Goal: Task Accomplishment & Management: Use online tool/utility

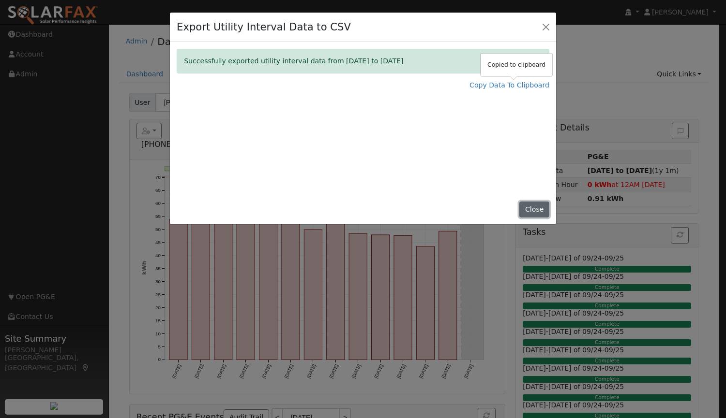
click at [539, 213] on button "Close" at bounding box center [534, 210] width 30 height 16
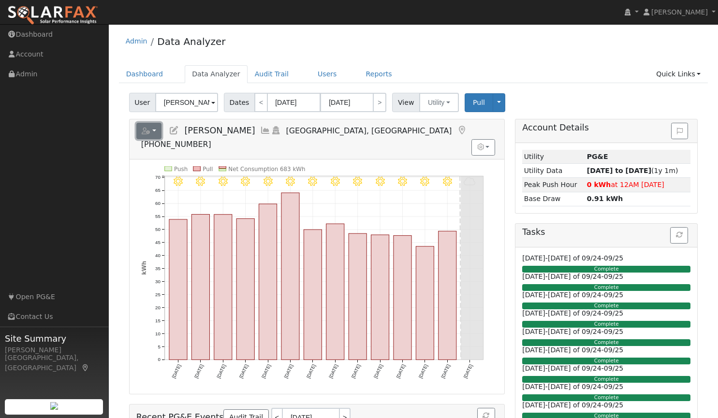
click at [154, 128] on button "button" at bounding box center [149, 131] width 26 height 16
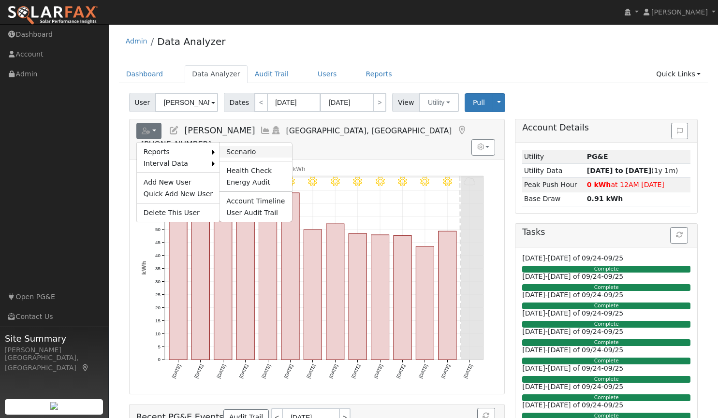
click at [232, 151] on link "Scenario" at bounding box center [256, 152] width 72 height 12
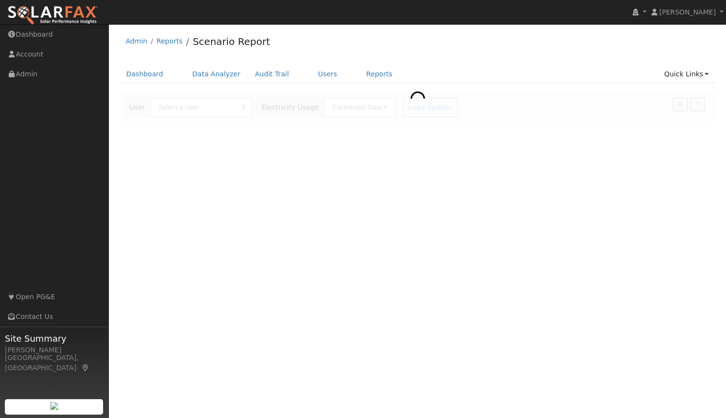
type input "[PERSON_NAME]"
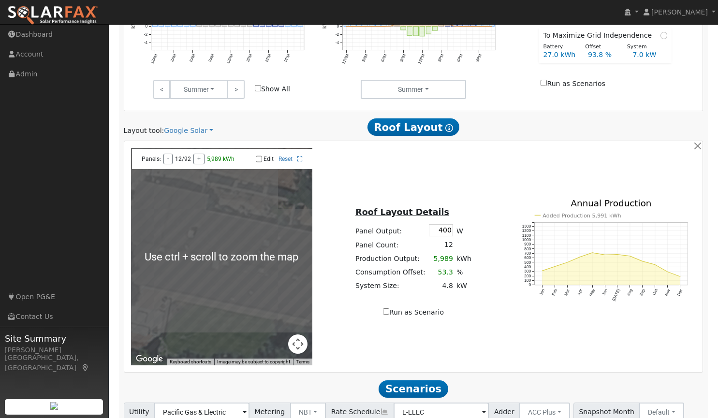
scroll to position [424, 0]
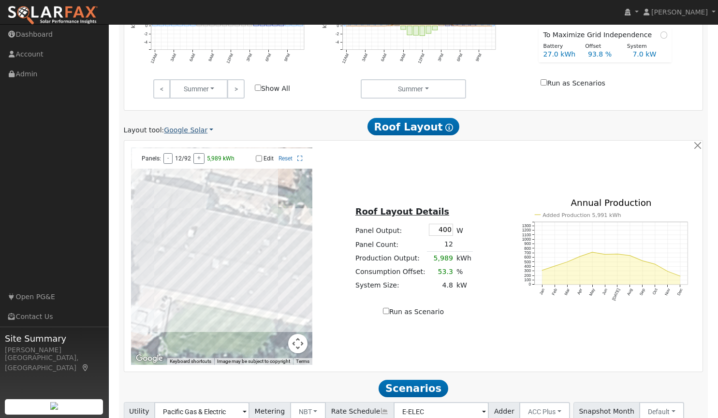
click at [191, 128] on link "Google Solar" at bounding box center [188, 130] width 49 height 10
click at [182, 173] on link "Aurora" at bounding box center [195, 176] width 67 height 14
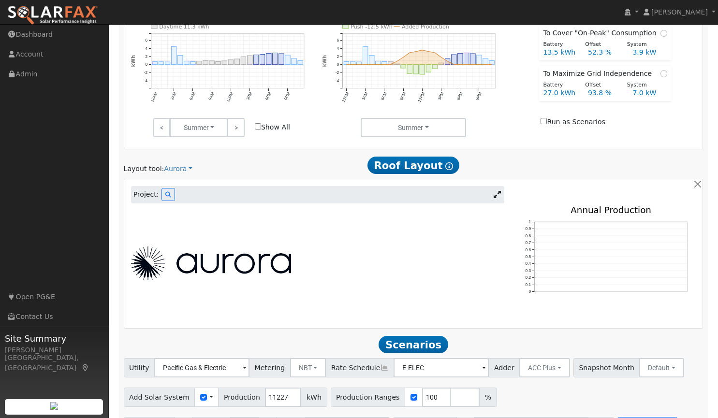
scroll to position [386, 0]
click at [162, 193] on button at bounding box center [169, 194] width 14 height 13
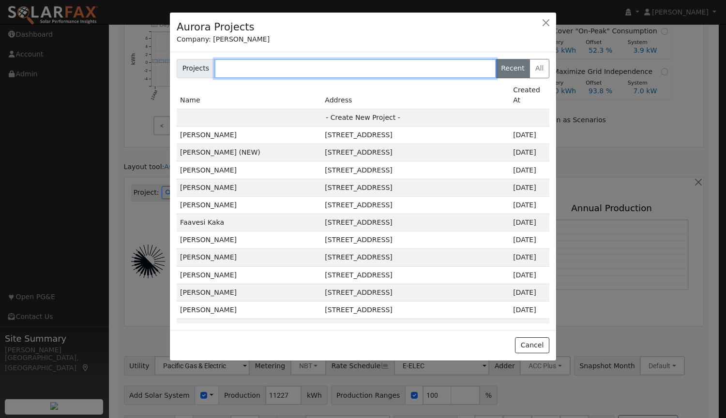
click at [292, 70] on input "text" at bounding box center [355, 68] width 282 height 19
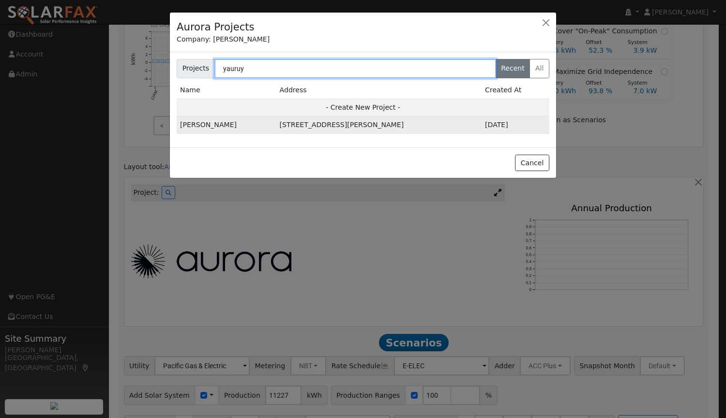
type input "yauruy"
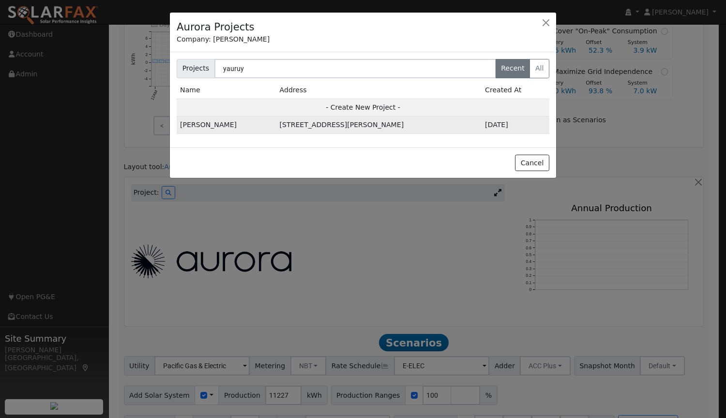
click at [225, 129] on td "[PERSON_NAME]" at bounding box center [227, 125] width 100 height 17
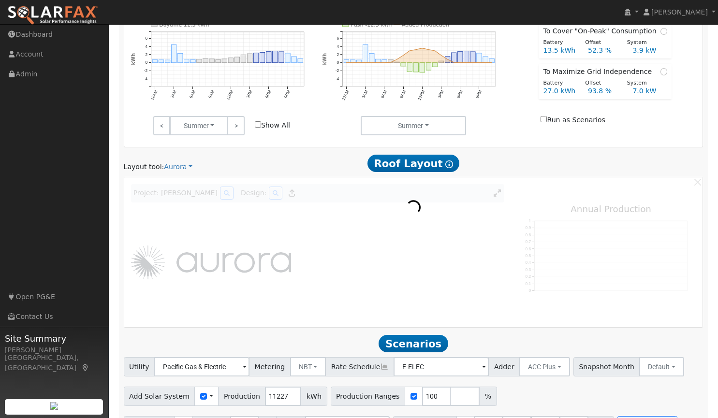
scroll to position [388, 0]
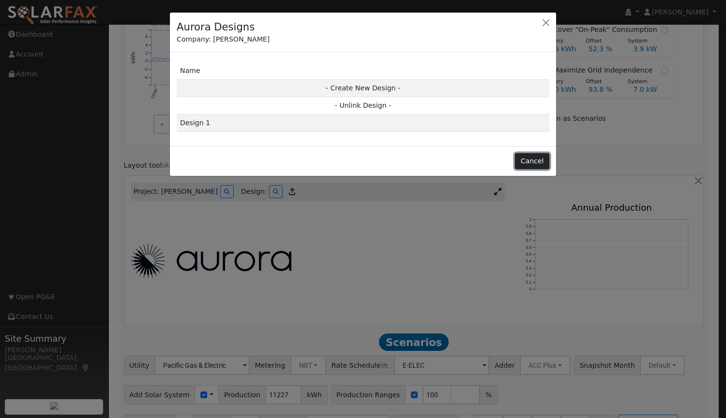
click at [532, 166] on button "Cancel" at bounding box center [532, 161] width 34 height 16
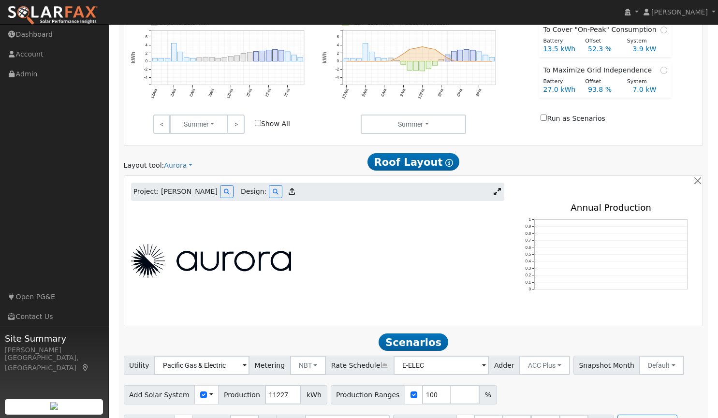
click at [500, 194] on icon at bounding box center [497, 191] width 7 height 7
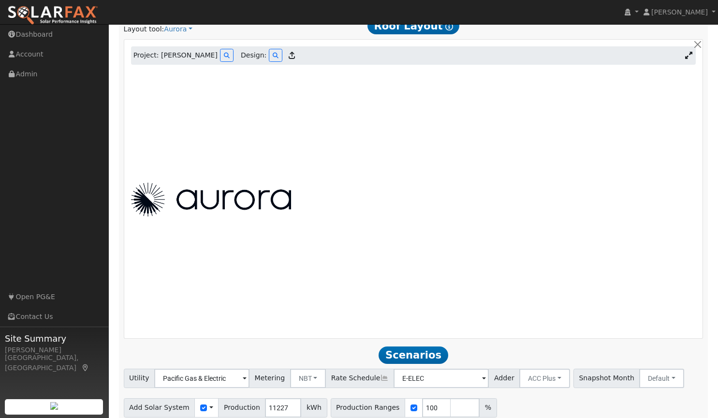
scroll to position [486, 0]
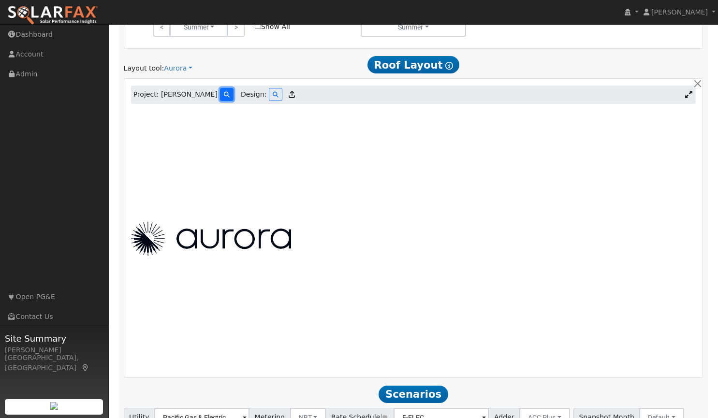
click at [220, 99] on button at bounding box center [227, 94] width 14 height 13
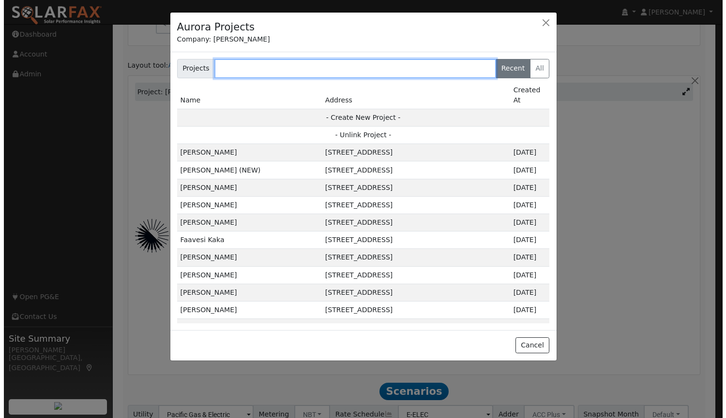
scroll to position [487, 0]
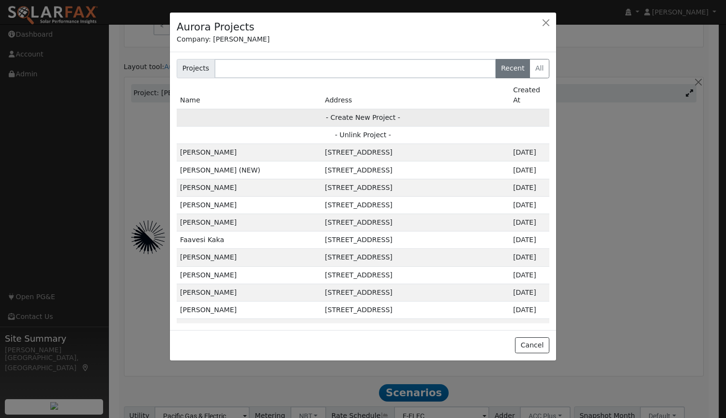
click at [362, 109] on td "- Create New Project -" at bounding box center [363, 117] width 372 height 17
type input "[PERSON_NAME]"
type input "[STREET_ADDRESS][PERSON_NAME]"
type input "[GEOGRAPHIC_DATA]"
type input "CA"
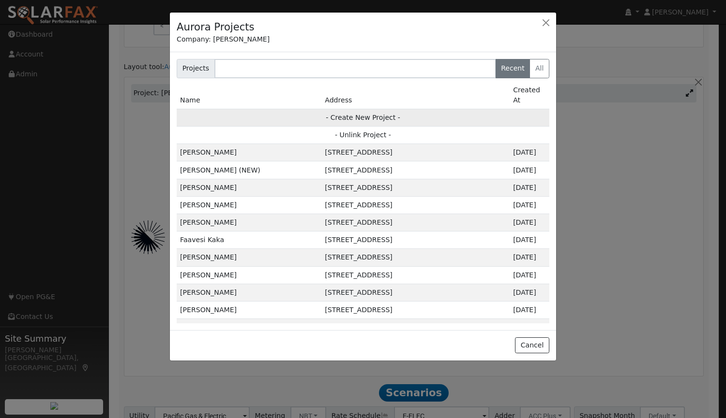
type input "95746"
type input "Design"
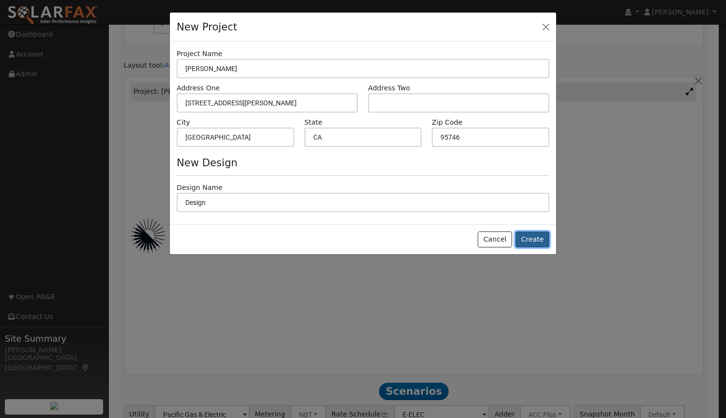
click at [541, 240] on button "Create" at bounding box center [532, 240] width 34 height 16
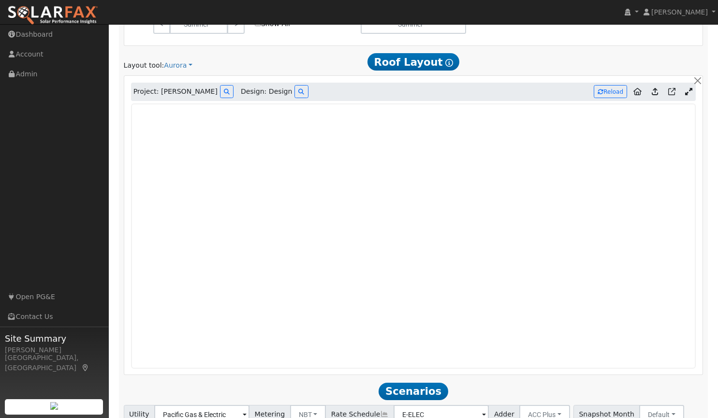
type input "0"
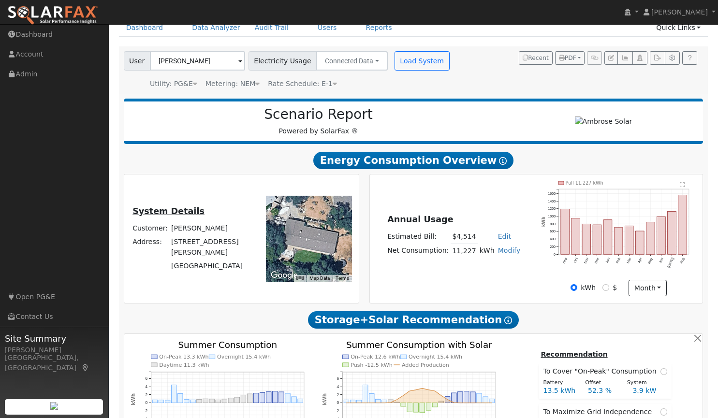
scroll to position [0, 0]
